Goal: Information Seeking & Learning: Compare options

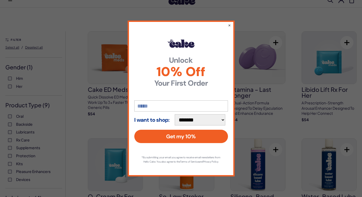
scroll to position [18, 0]
click at [229, 22] on button "×" at bounding box center [228, 25] width 3 height 6
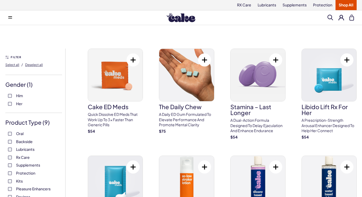
scroll to position [0, 0]
click at [6, 15] on button at bounding box center [10, 17] width 11 height 11
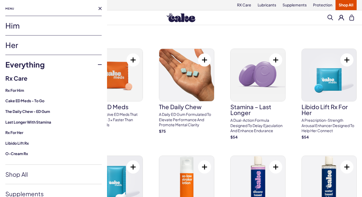
click at [13, 29] on link "Him" at bounding box center [53, 25] width 96 height 19
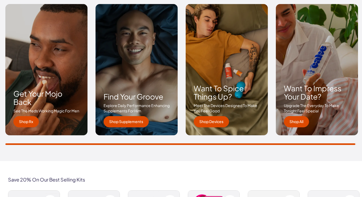
scroll to position [795, 0]
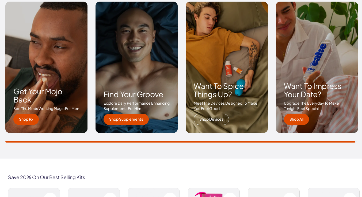
click at [210, 117] on link "Shop Devices" at bounding box center [211, 119] width 35 height 11
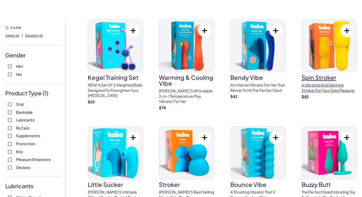
click at [326, 66] on img at bounding box center [329, 46] width 55 height 52
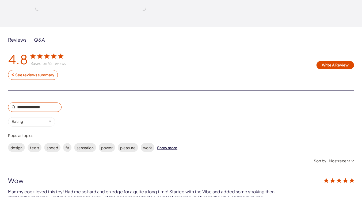
scroll to position [829, 0]
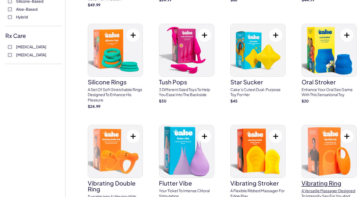
scroll to position [228, 0]
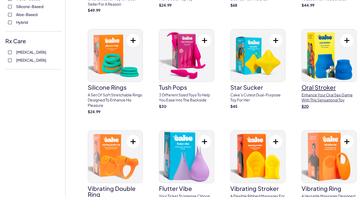
click at [319, 66] on img at bounding box center [329, 55] width 55 height 52
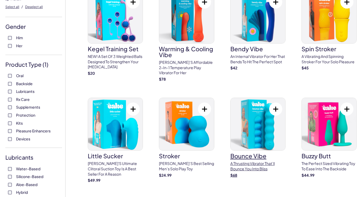
scroll to position [60, 0]
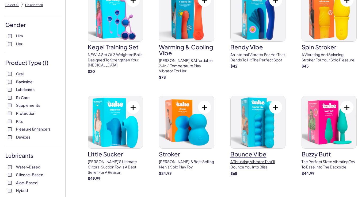
click at [257, 128] on img at bounding box center [258, 122] width 55 height 52
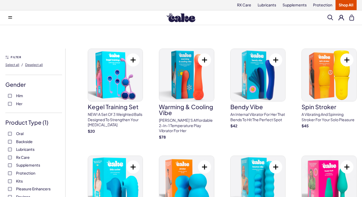
scroll to position [0, 0]
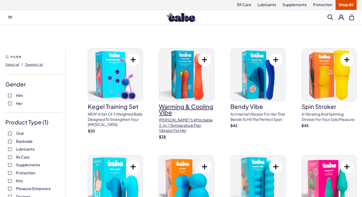
click at [200, 83] on img at bounding box center [186, 75] width 55 height 52
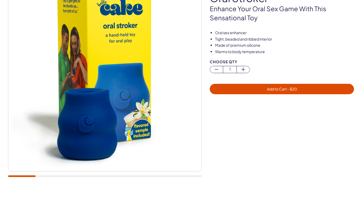
scroll to position [64, 0]
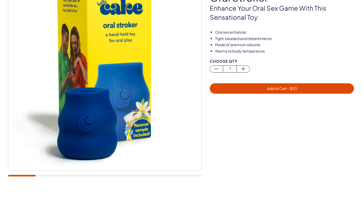
click at [136, 109] on img at bounding box center [104, 74] width 193 height 193
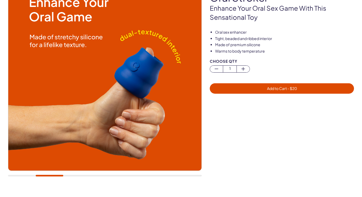
click at [75, 176] on div at bounding box center [105, 176] width 194 height 2
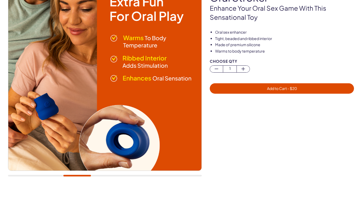
click at [123, 169] on img at bounding box center [104, 74] width 193 height 193
click at [123, 172] on div at bounding box center [105, 80] width 194 height 205
click at [123, 173] on div at bounding box center [105, 80] width 194 height 205
click at [123, 178] on div at bounding box center [105, 80] width 194 height 205
click at [124, 175] on div at bounding box center [105, 80] width 194 height 205
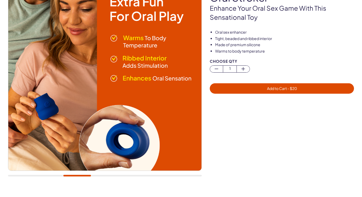
click at [168, 85] on img at bounding box center [104, 74] width 193 height 193
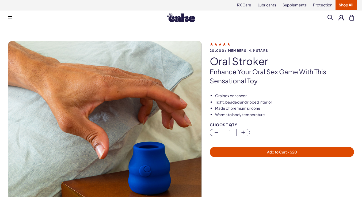
scroll to position [0, 0]
click at [7, 17] on button at bounding box center [10, 17] width 11 height 11
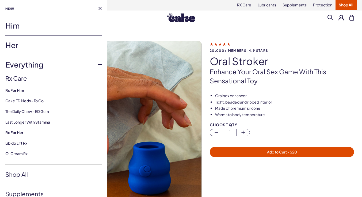
click at [234, 33] on div "20,000+ members, 4.9 stars oral stroker Enhance your oral sex game with this se…" at bounding box center [181, 143] width 362 height 237
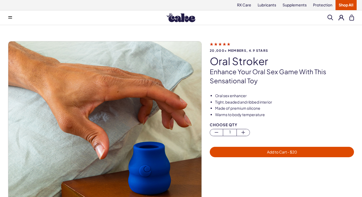
scroll to position [-1, 0]
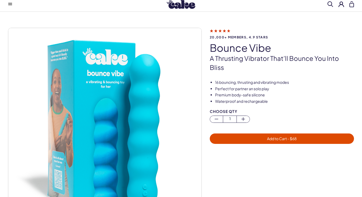
scroll to position [36, 0]
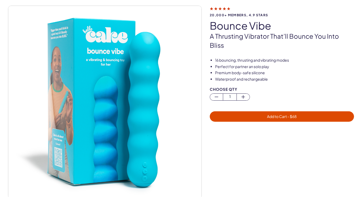
click at [121, 112] on img at bounding box center [104, 102] width 193 height 193
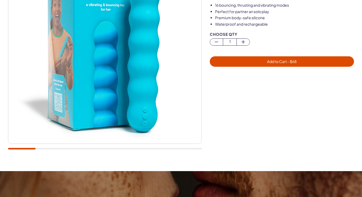
scroll to position [94, 0]
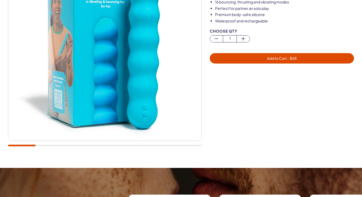
click at [66, 148] on div at bounding box center [105, 49] width 194 height 205
click at [62, 145] on div at bounding box center [105, 49] width 194 height 205
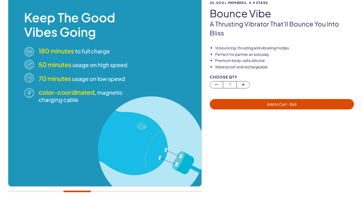
scroll to position [48, 0]
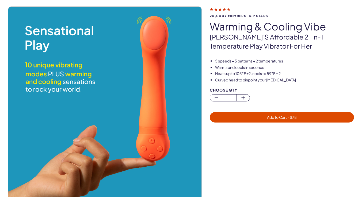
scroll to position [35, 0]
